Goal: Navigation & Orientation: Find specific page/section

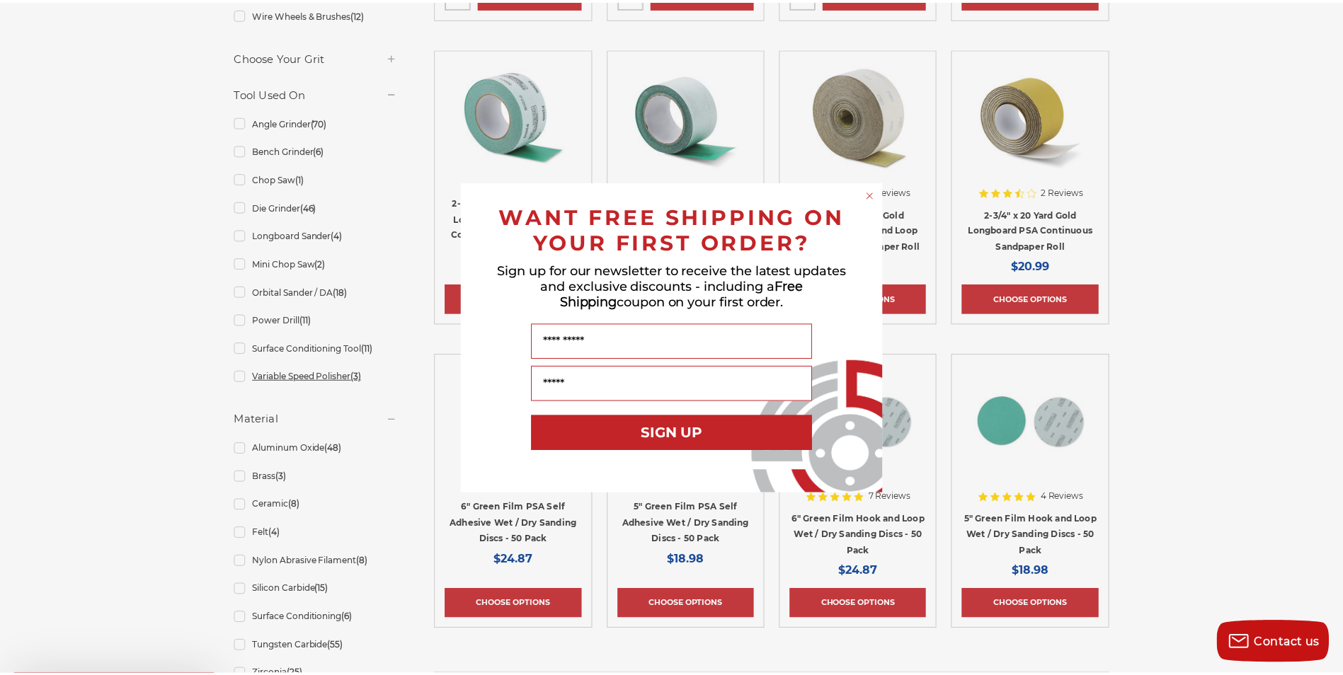
scroll to position [637, 0]
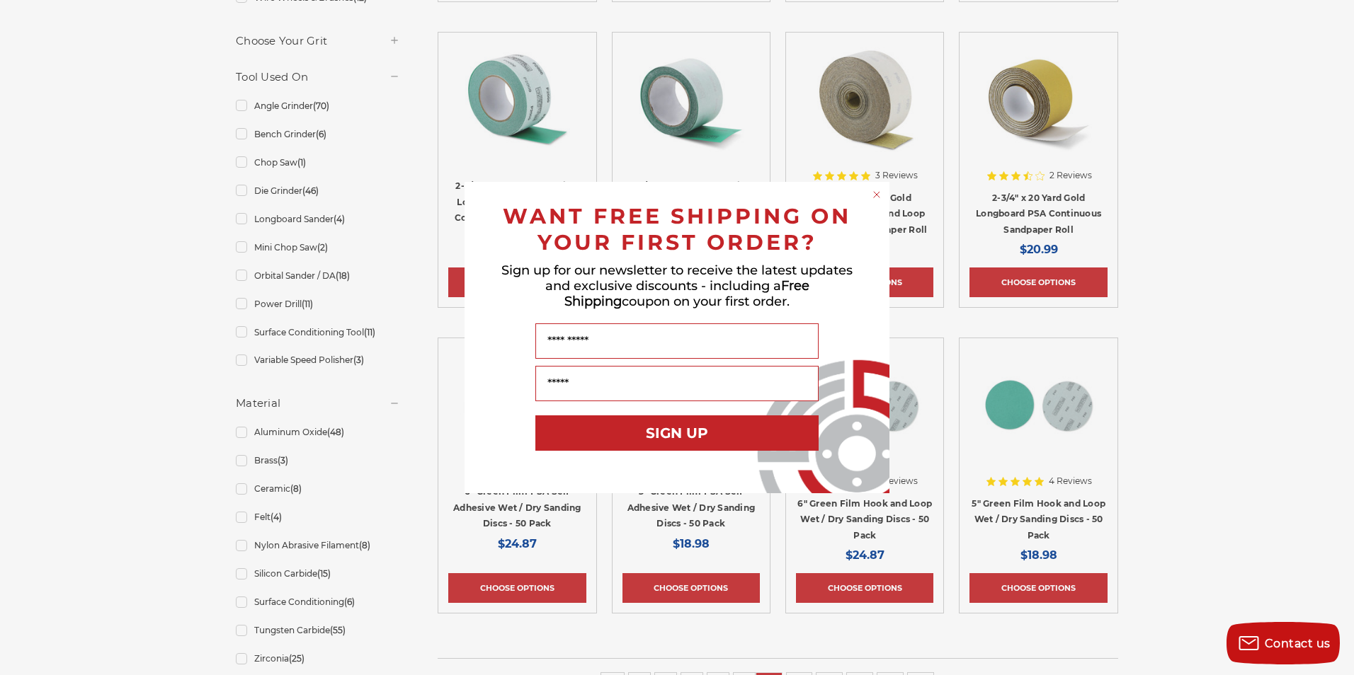
click at [1238, 210] on div "Close dialog WANT FREE SHIPPING ON YOUR FIRST ORDER? Sign up for our newsletter…" at bounding box center [677, 337] width 1354 height 675
click at [282, 280] on div "Close dialog WANT FREE SHIPPING ON YOUR FIRST ORDER? Sign up for our newsletter…" at bounding box center [677, 337] width 1354 height 675
click at [877, 199] on circle "Close dialog" at bounding box center [876, 194] width 13 height 13
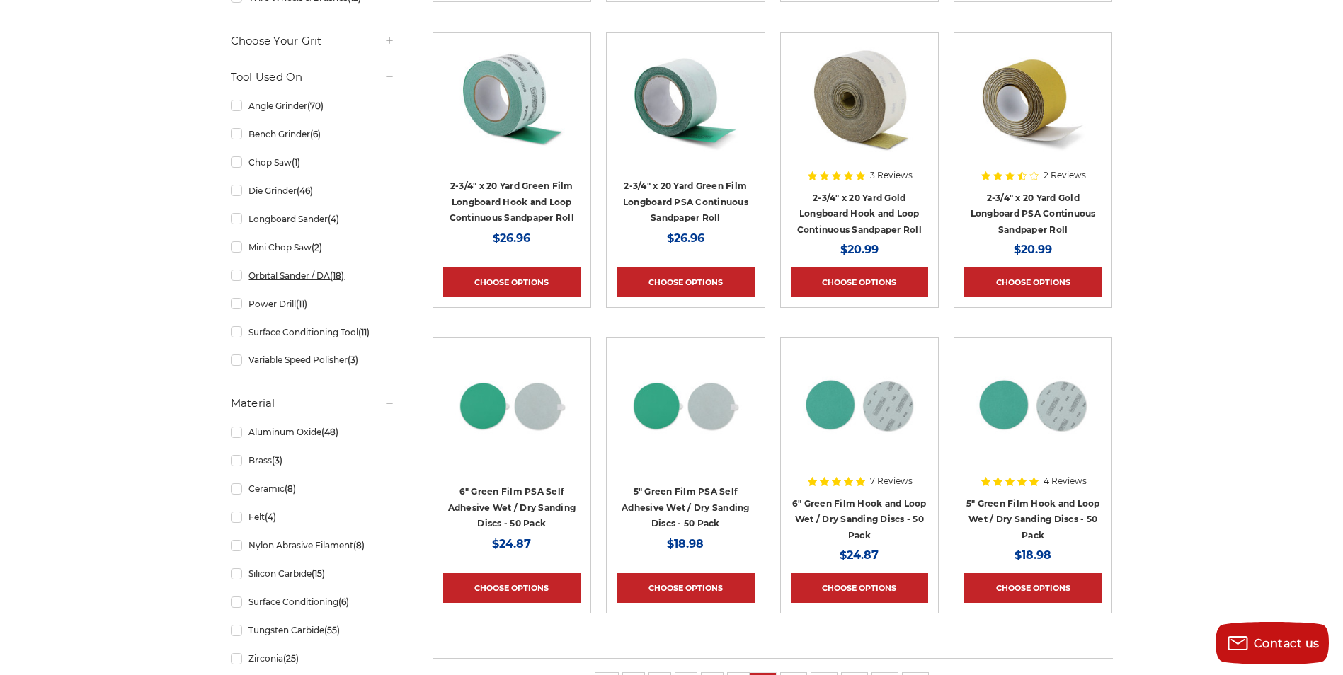
click at [239, 279] on link "Orbital Sander / DA (18)" at bounding box center [313, 275] width 164 height 25
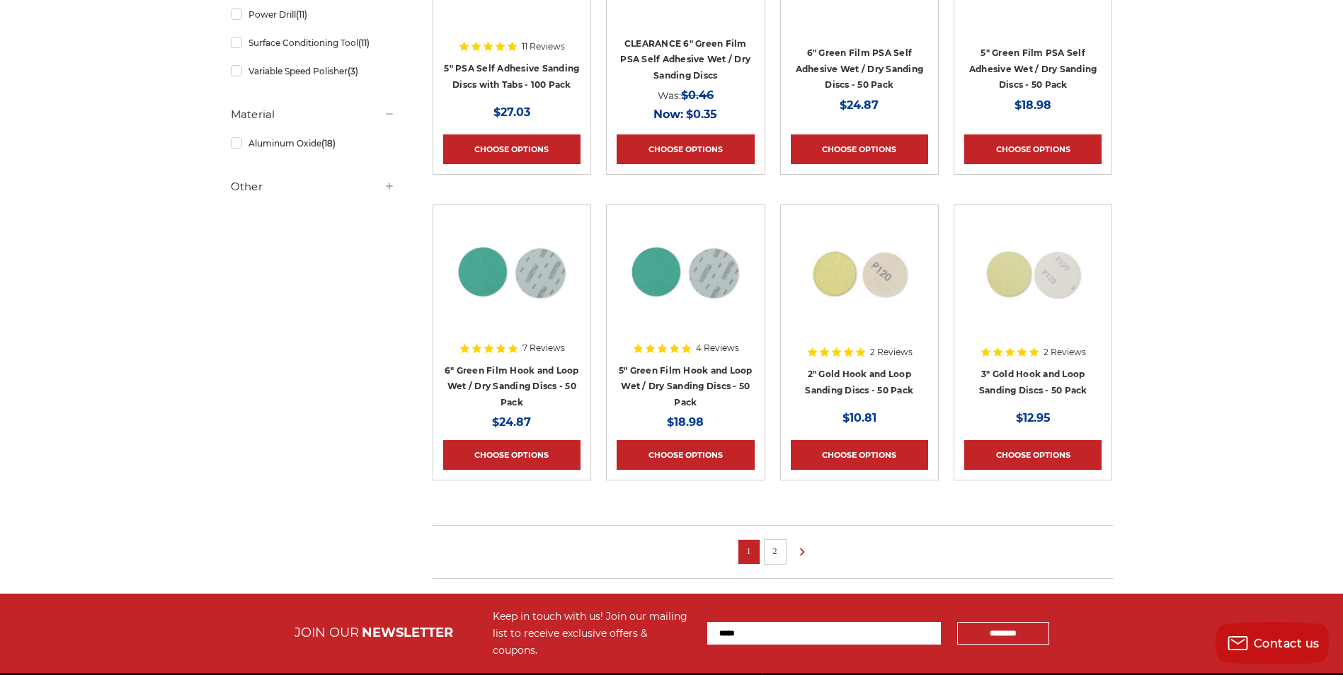
scroll to position [793, 0]
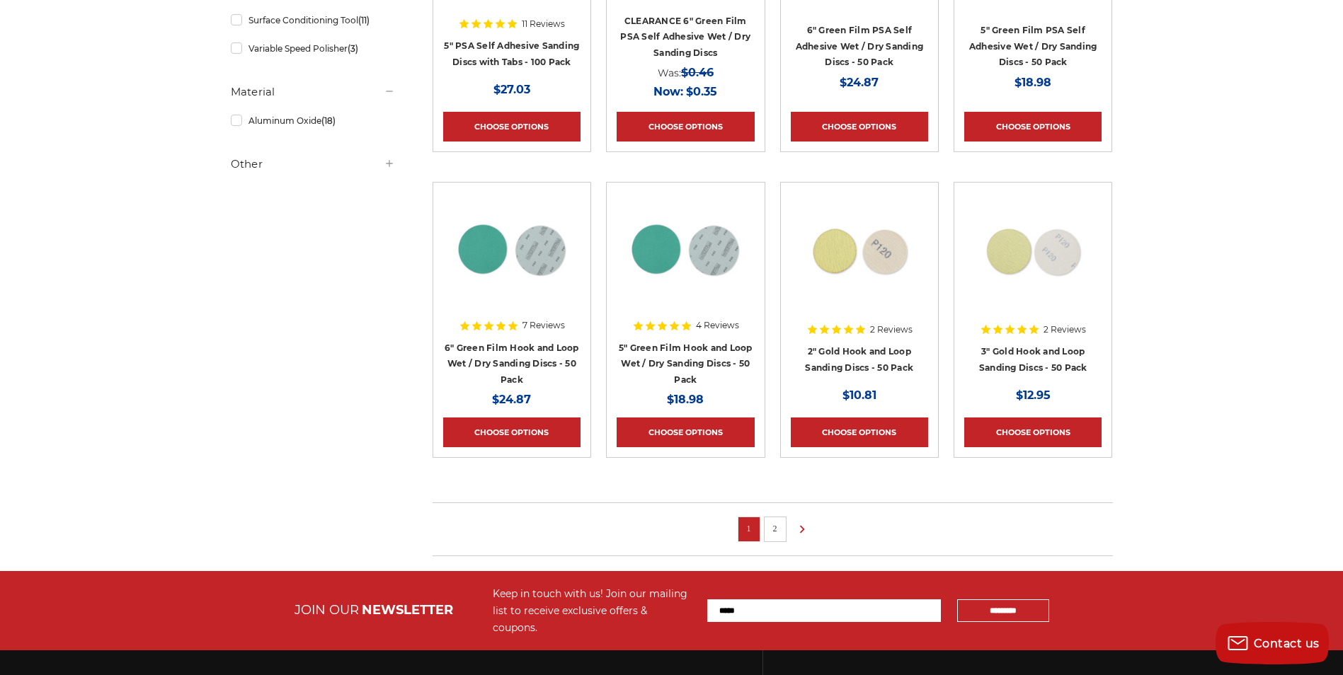
click at [779, 518] on li "2" at bounding box center [775, 529] width 23 height 25
click at [772, 523] on link "2" at bounding box center [775, 529] width 14 height 16
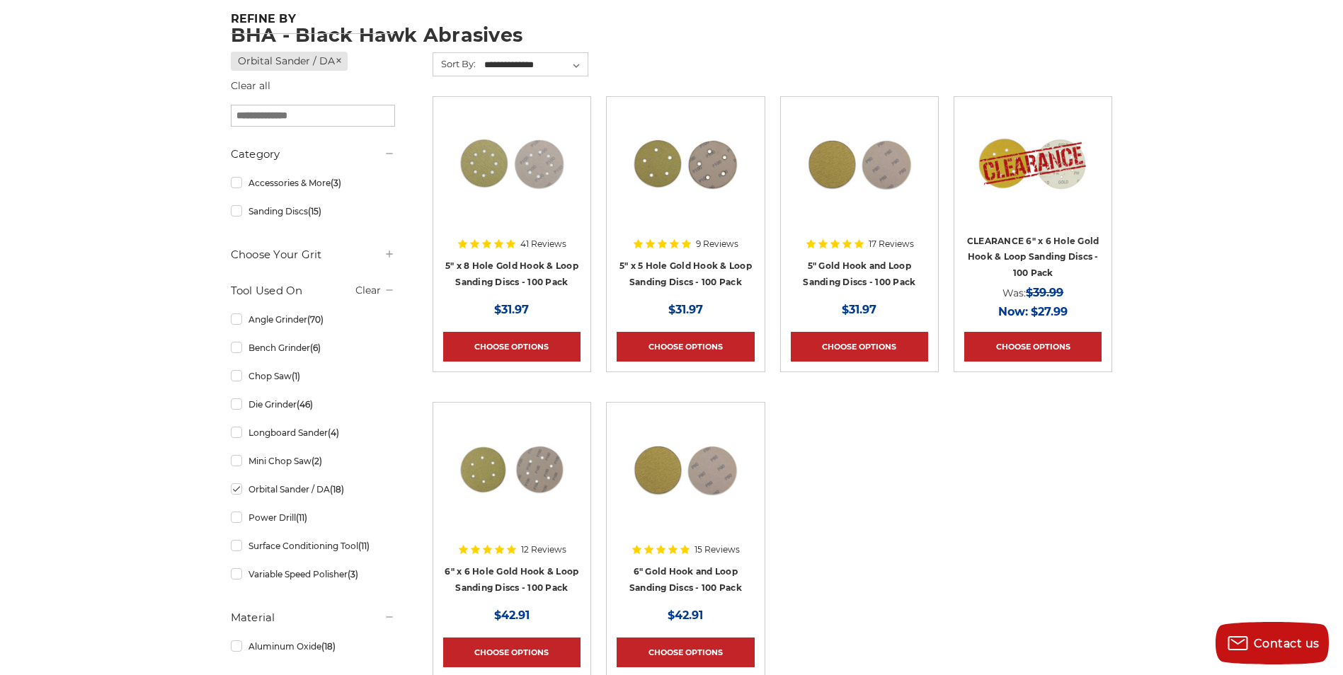
scroll to position [425, 0]
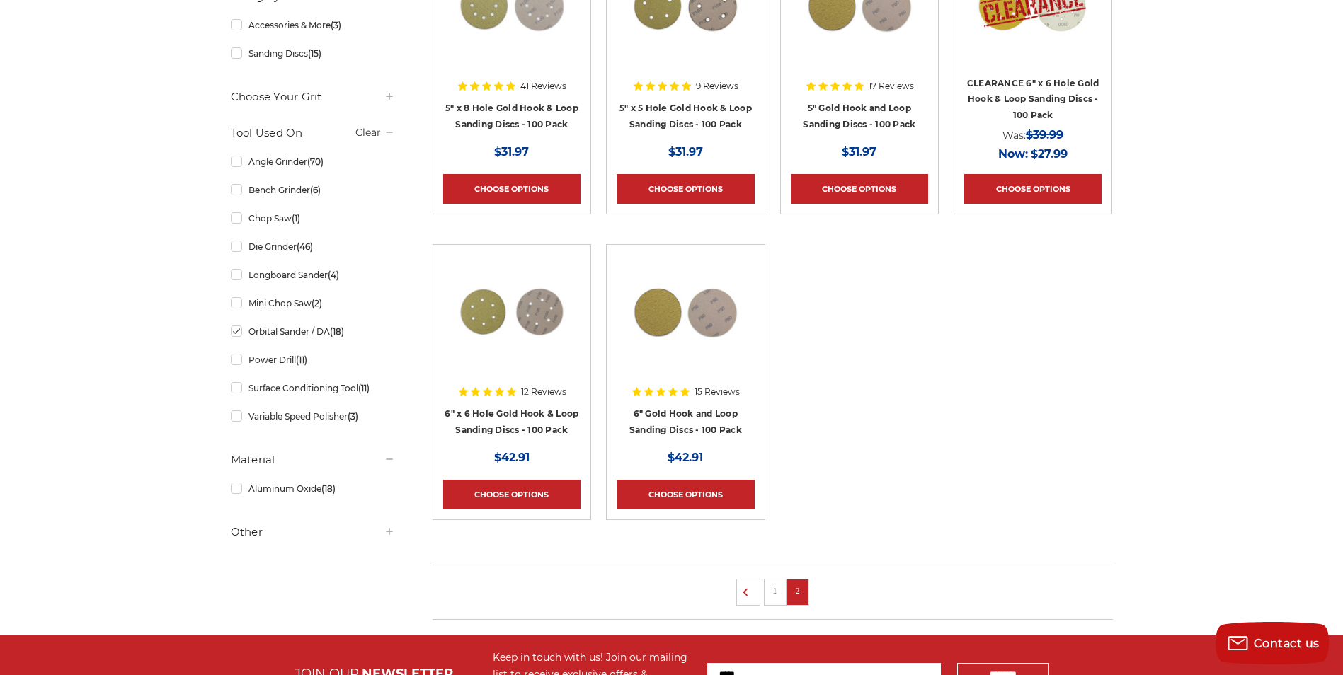
click at [777, 590] on link "1" at bounding box center [775, 591] width 14 height 16
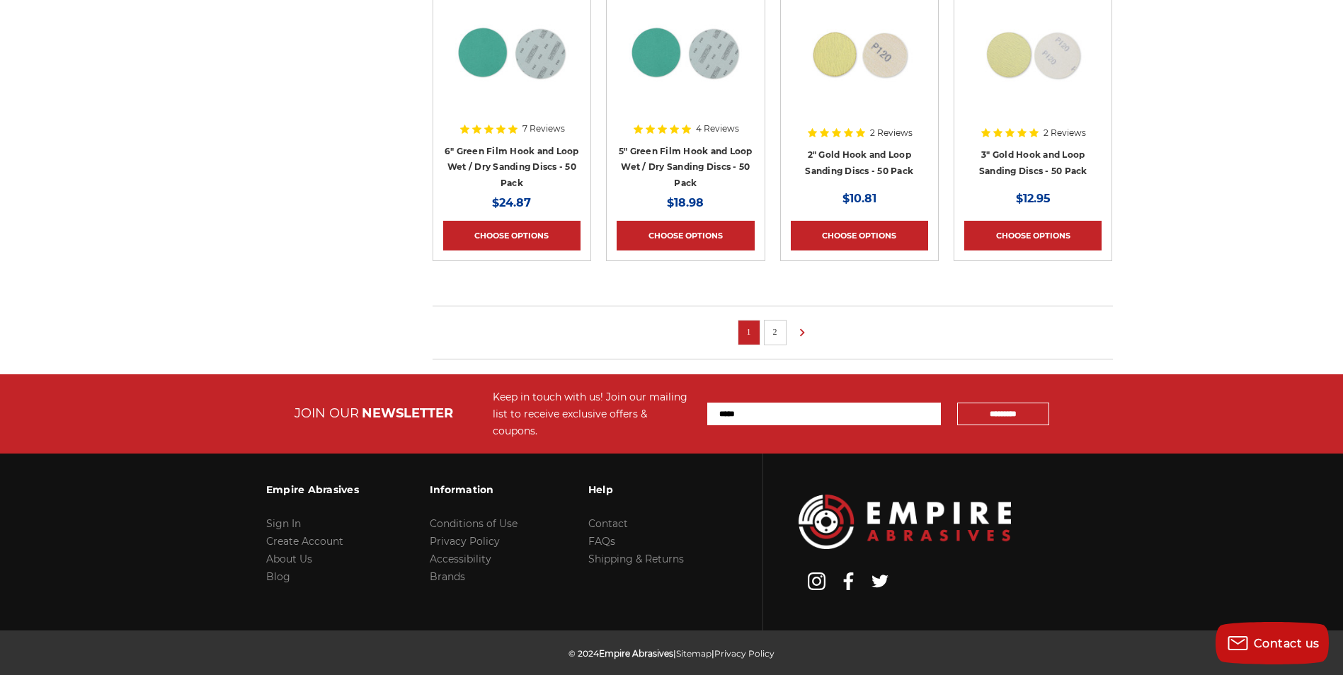
scroll to position [991, 0]
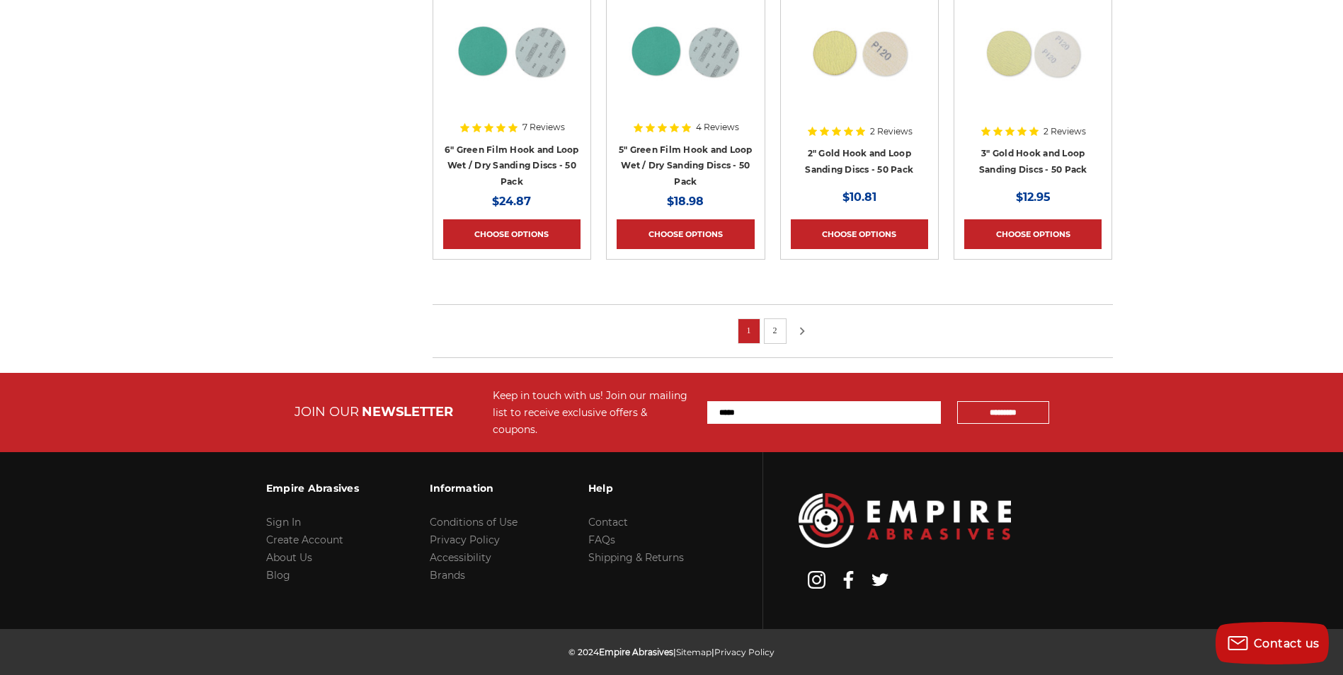
click at [806, 324] on icon at bounding box center [802, 332] width 17 height 16
